Goal: Navigation & Orientation: Find specific page/section

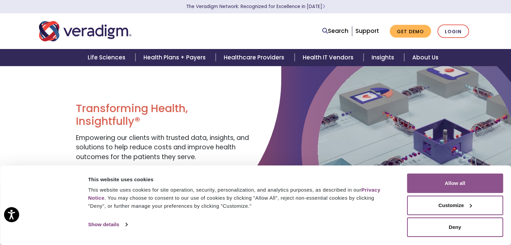
click at [459, 183] on button "Allow all" at bounding box center [455, 183] width 96 height 19
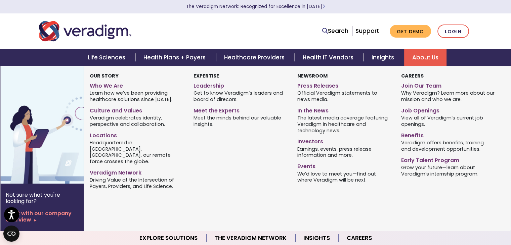
click at [201, 110] on link "Meet the Experts" at bounding box center [240, 110] width 94 height 10
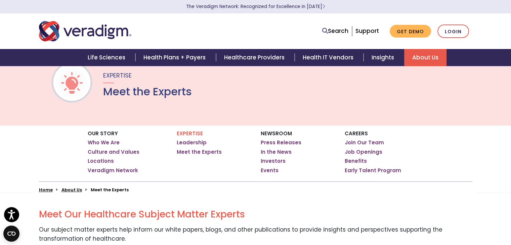
scroll to position [34, 0]
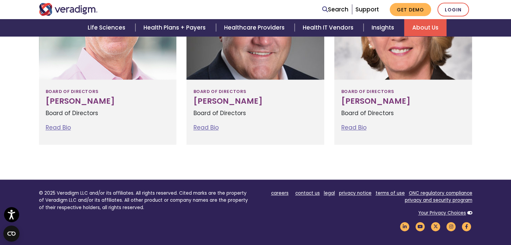
scroll to position [840, 0]
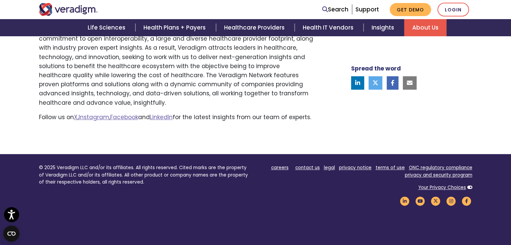
scroll to position [571, 0]
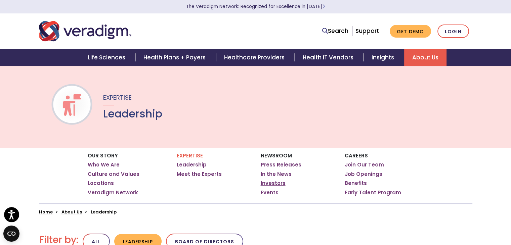
click at [273, 184] on link "Investors" at bounding box center [273, 183] width 25 height 7
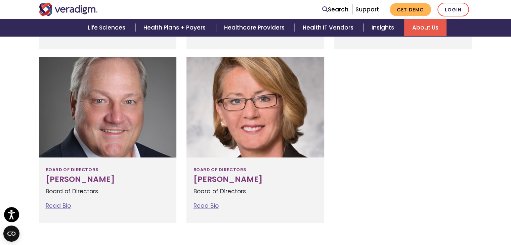
scroll to position [571, 0]
